Goal: Task Accomplishment & Management: Complete application form

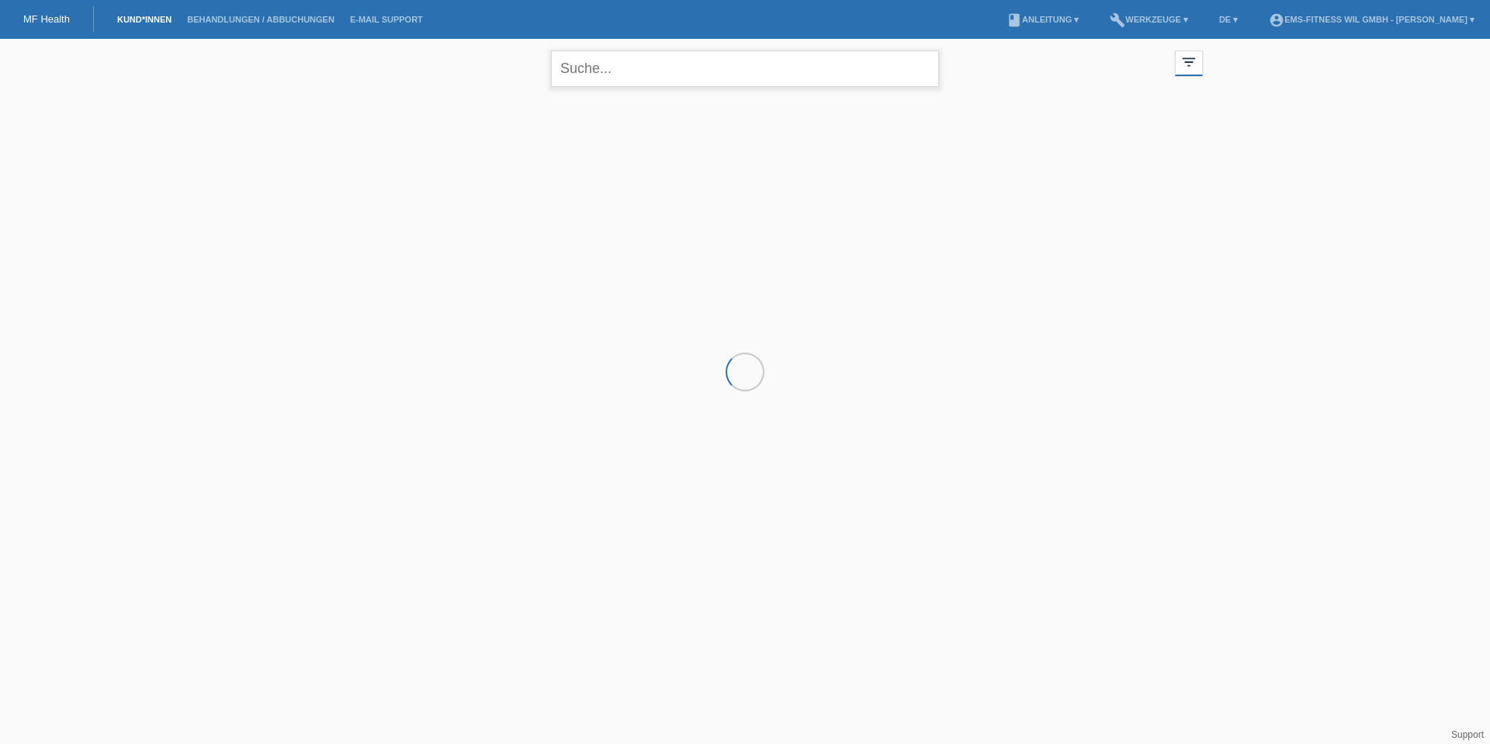
click at [634, 71] on input "text" at bounding box center [745, 68] width 388 height 36
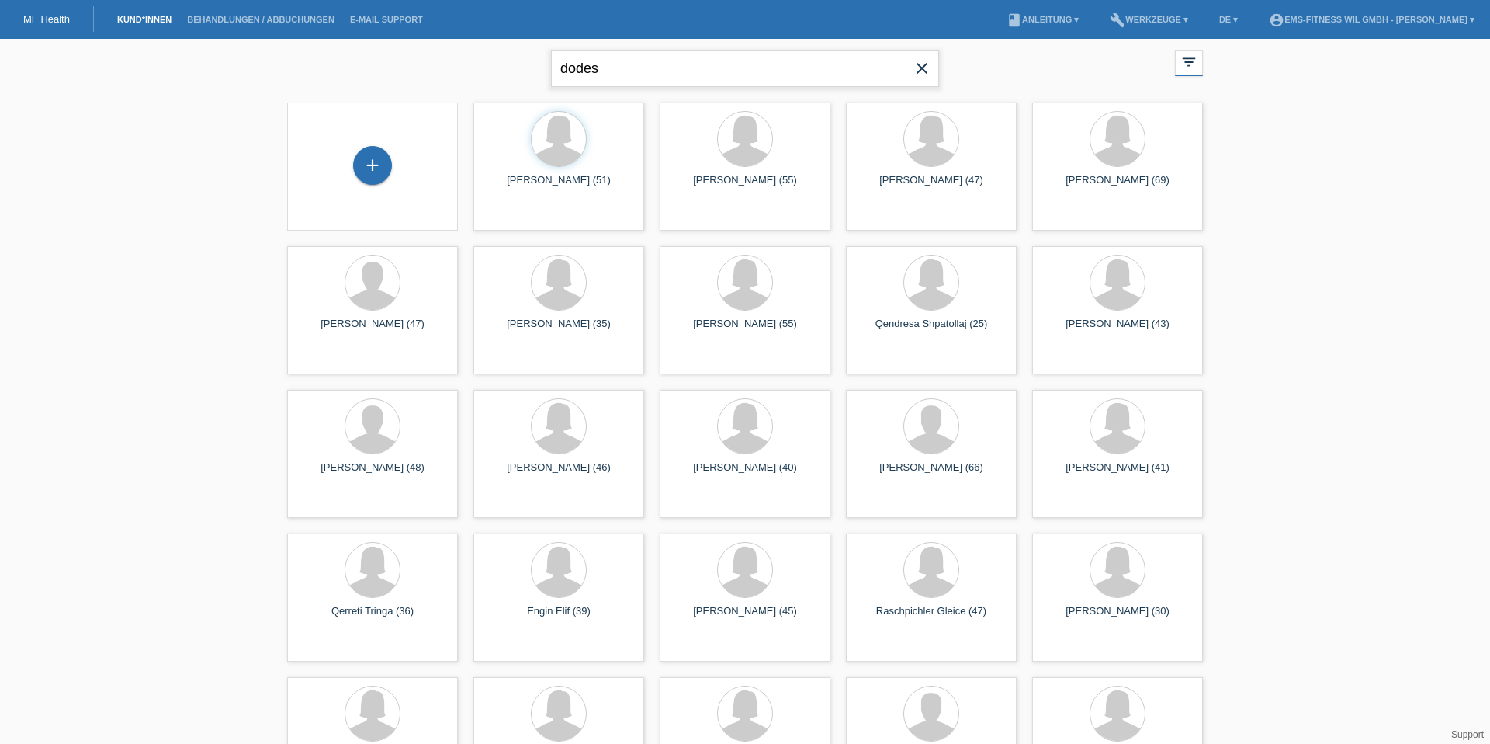
type input "dodes"
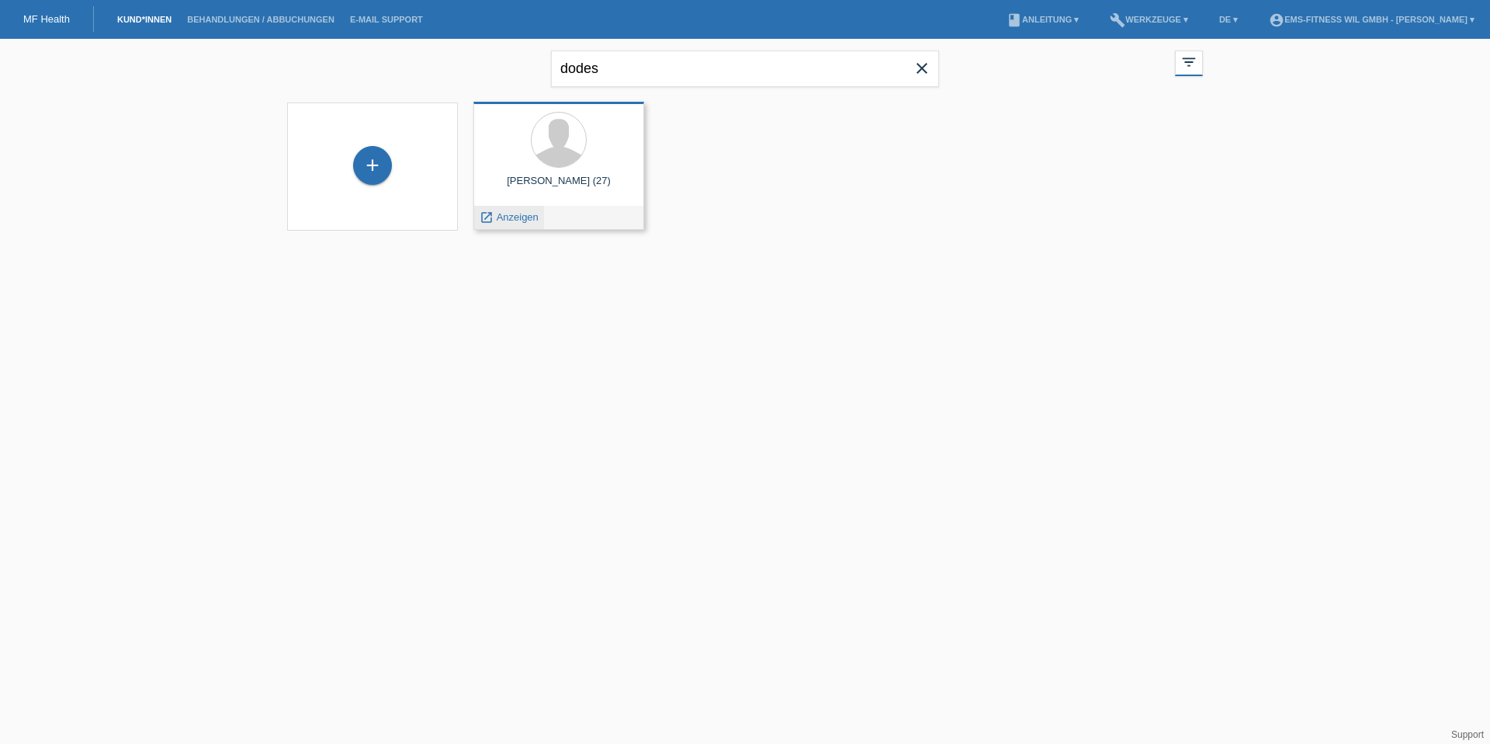
click at [523, 224] on div "launch Anzeigen" at bounding box center [509, 217] width 70 height 23
click at [518, 220] on span "Anzeigen" at bounding box center [518, 217] width 42 height 12
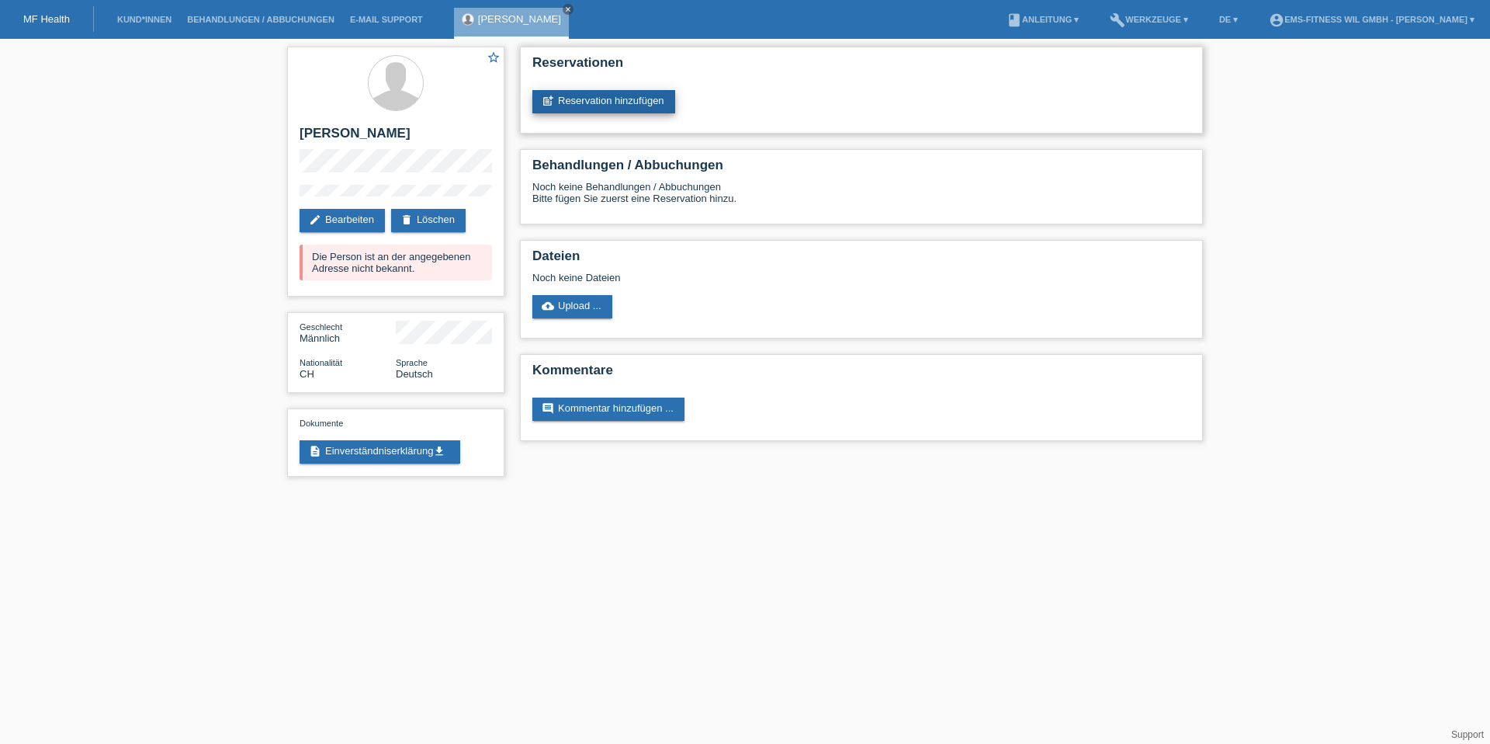
click at [650, 99] on link "post_add Reservation hinzufügen" at bounding box center [603, 101] width 143 height 23
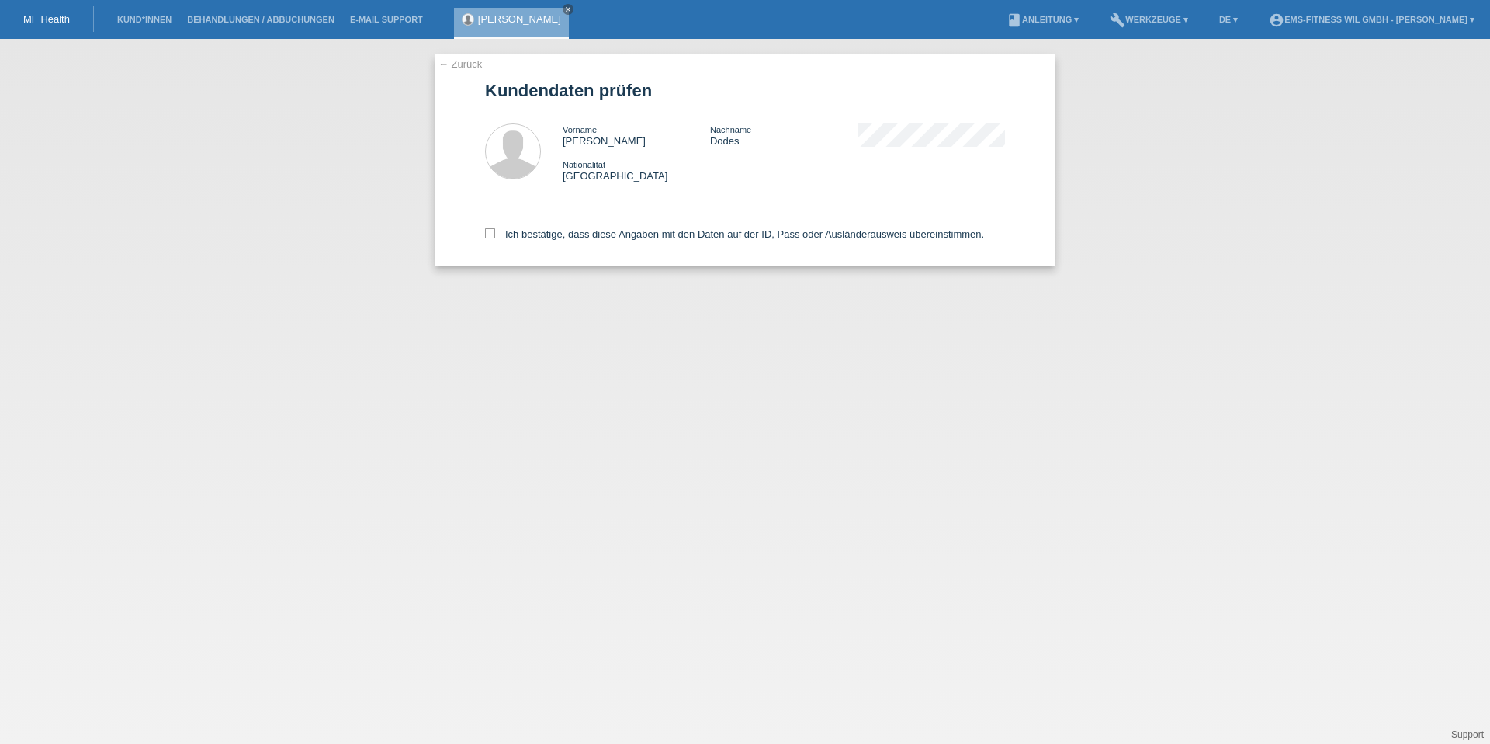
click at [581, 227] on div "Ich bestätige, dass diese Angaben mit den Daten auf der ID, Pass oder Ausländer…" at bounding box center [745, 231] width 520 height 68
click at [577, 242] on div "Ich bestätige, dass diese Angaben mit den Daten auf der ID, Pass oder Ausländer…" at bounding box center [745, 231] width 520 height 68
click at [577, 241] on div "Ich bestätige, dass diese Angaben mit den Daten auf der ID, Pass oder Ausländer…" at bounding box center [745, 231] width 520 height 68
click at [575, 235] on label "Ich bestätige, dass diese Angaben mit den Daten auf der ID, Pass oder Ausländer…" at bounding box center [734, 234] width 499 height 12
click at [495, 235] on input "Ich bestätige, dass diese Angaben mit den Daten auf der ID, Pass oder Ausländer…" at bounding box center [490, 233] width 10 height 10
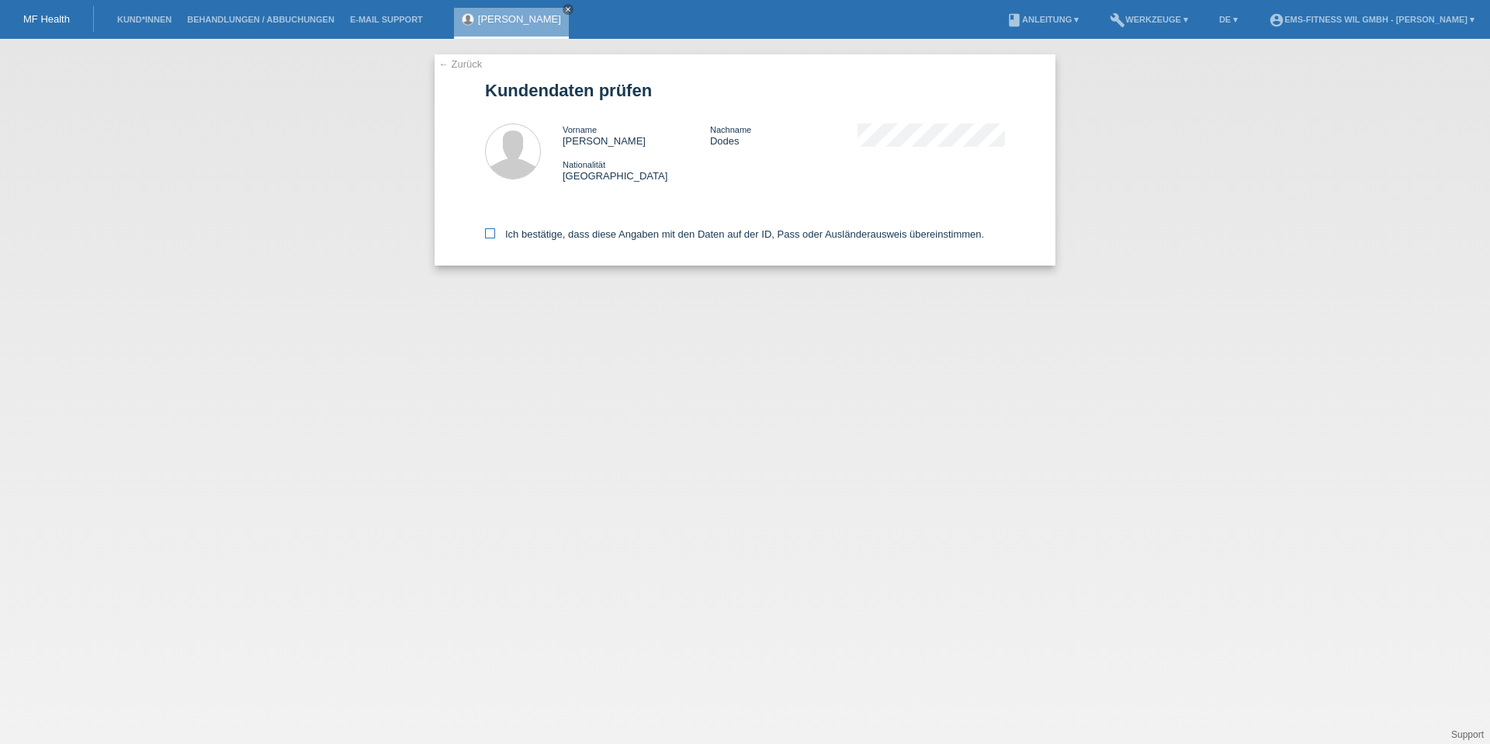
checkbox input "true"
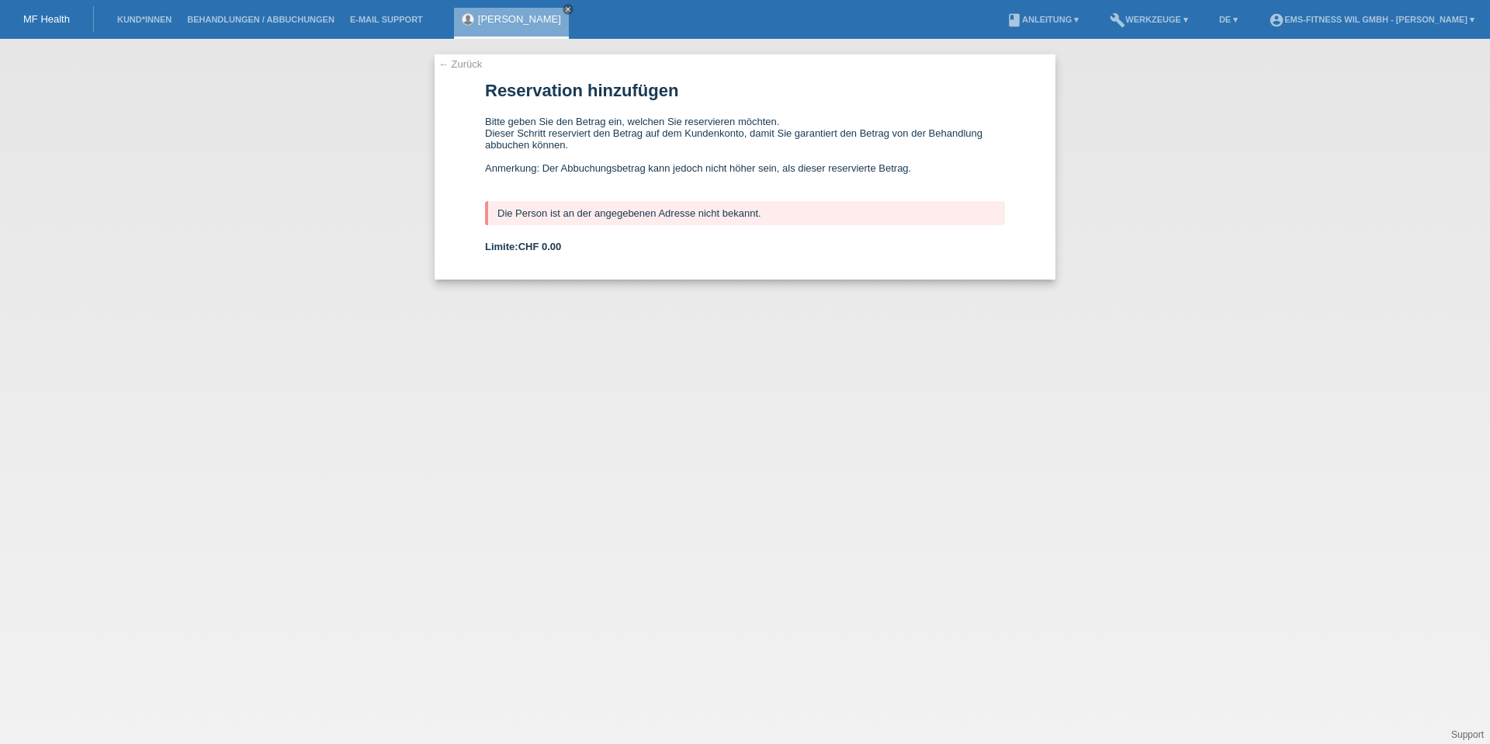
click at [144, 28] on li "Kund*innen" at bounding box center [144, 20] width 70 height 40
click at [147, 15] on link "Kund*innen" at bounding box center [144, 19] width 70 height 9
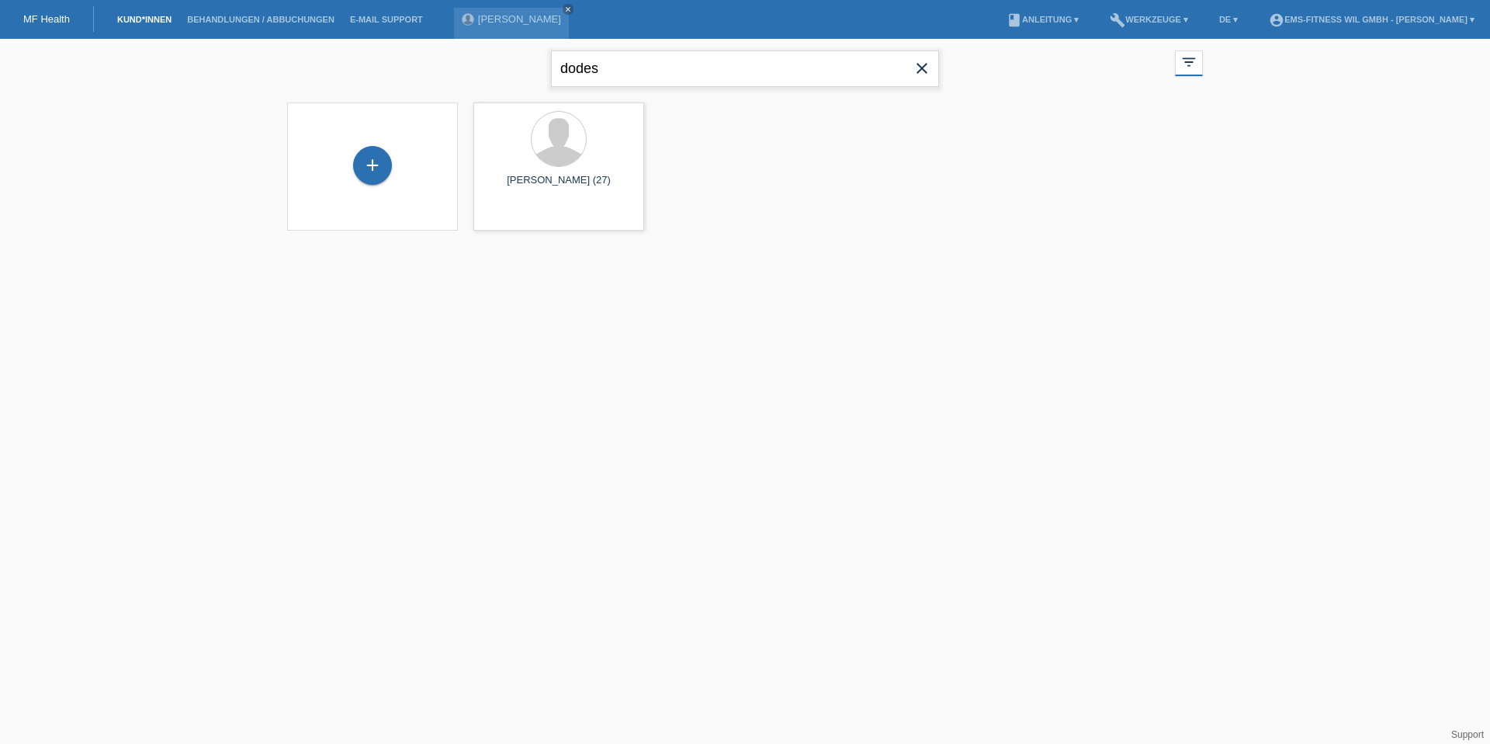
drag, startPoint x: 622, startPoint y: 69, endPoint x: 515, endPoint y: 69, distance: 107.9
click at [515, 69] on div "dodes close filter_list view_module Alle Kund*innen anzeigen star Markierte Kun…" at bounding box center [744, 67] width 931 height 56
type input "jozefina"
